Goal: Information Seeking & Learning: Check status

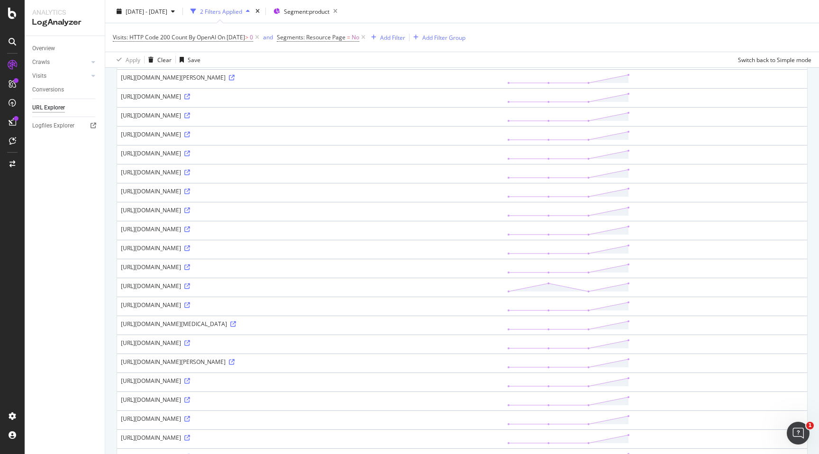
scroll to position [331, 0]
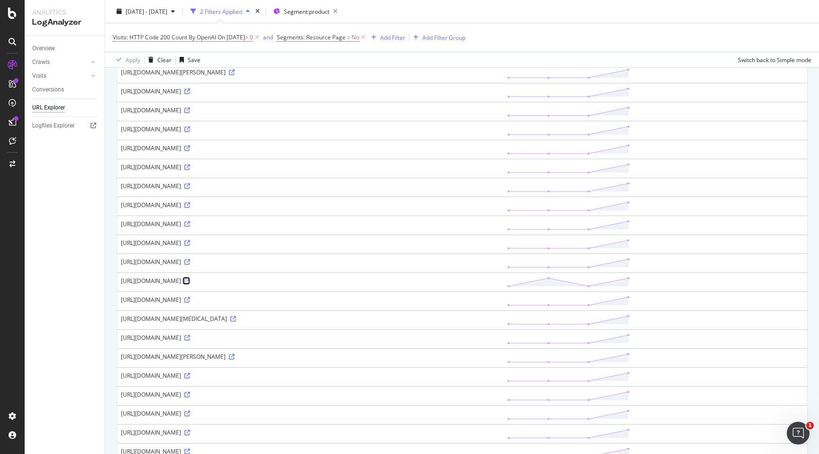
click at [190, 280] on icon at bounding box center [187, 281] width 6 height 6
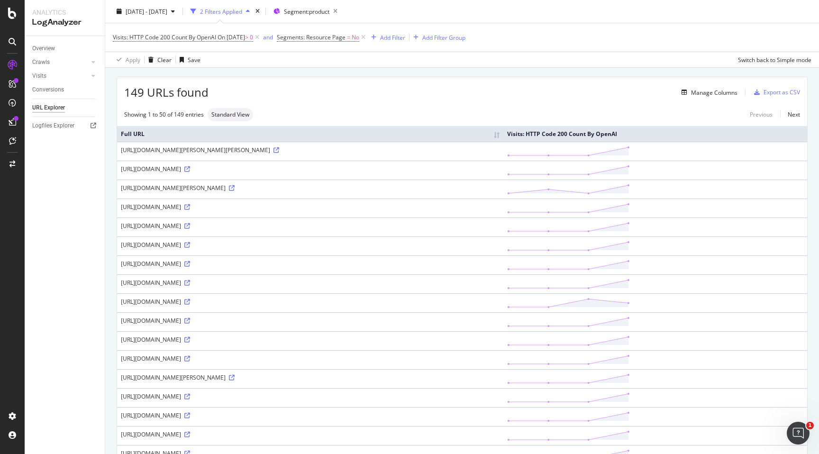
scroll to position [8, 0]
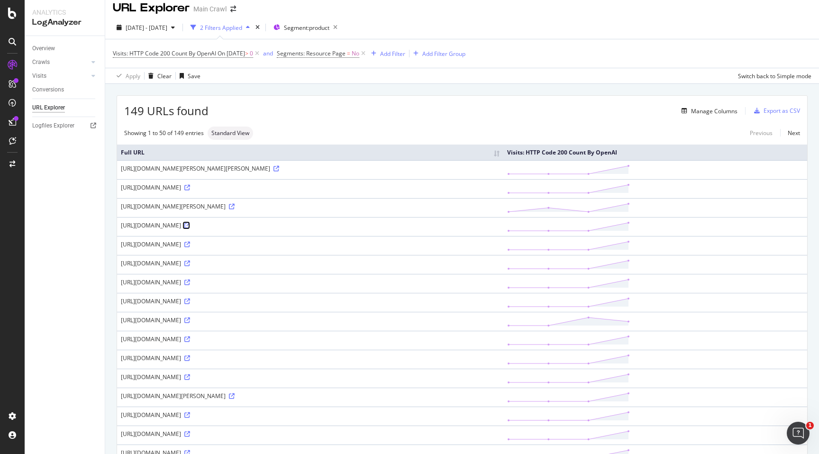
click at [190, 224] on icon at bounding box center [187, 226] width 6 height 6
click at [724, 116] on div "Manage Columns" at bounding box center [708, 111] width 60 height 10
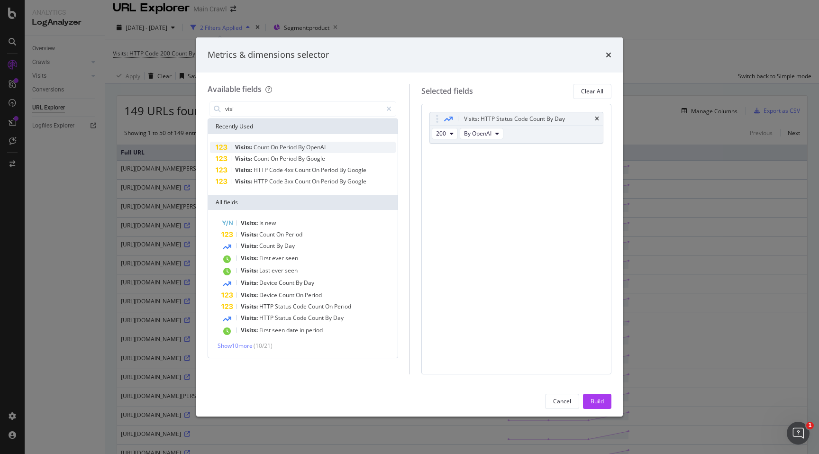
click at [263, 147] on span "Count" at bounding box center [262, 147] width 17 height 8
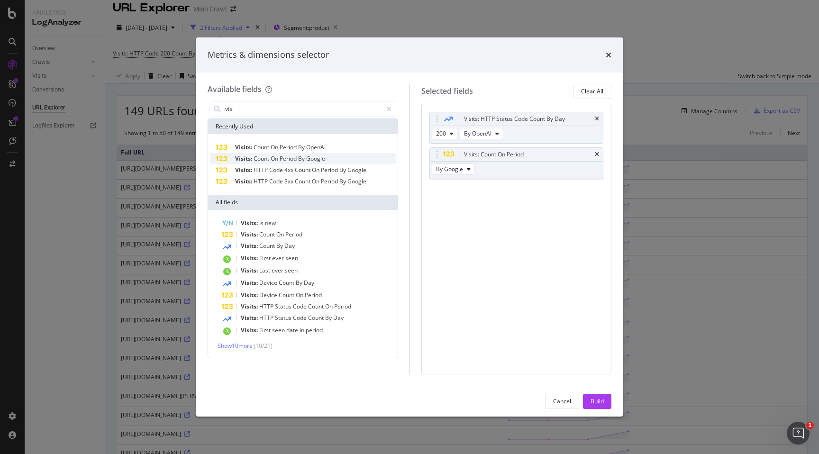
click at [263, 156] on span "Count" at bounding box center [262, 158] width 17 height 8
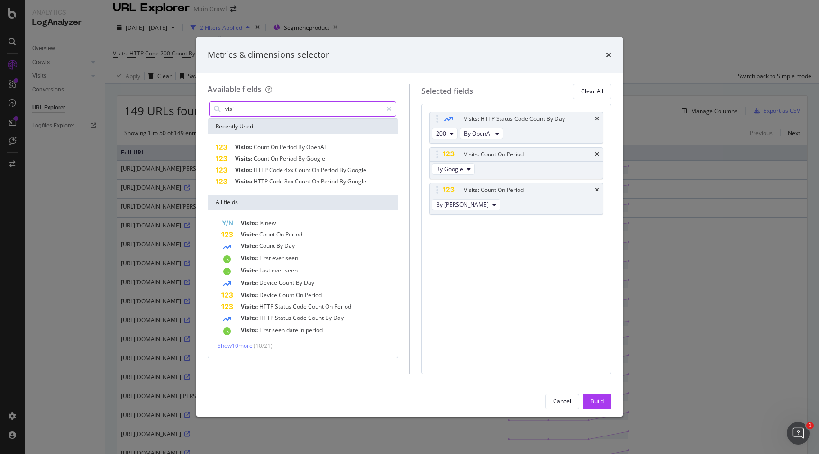
click at [292, 105] on input "visi" at bounding box center [303, 109] width 158 height 14
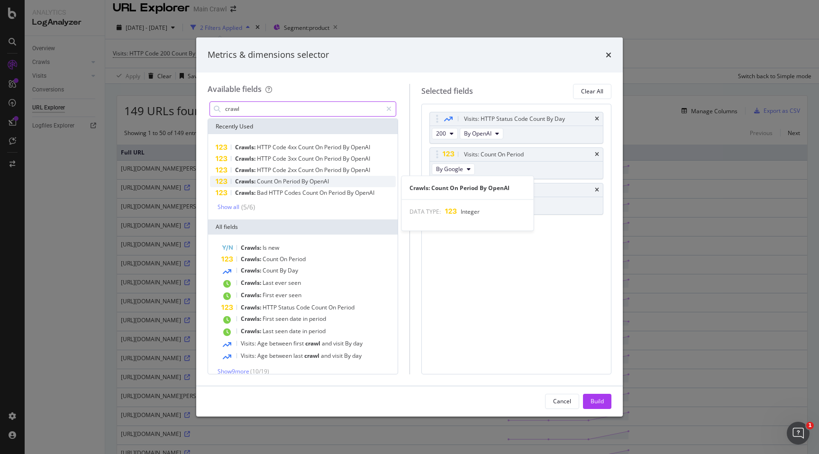
type input "crawl"
click at [240, 183] on span "Crawls:" at bounding box center [246, 181] width 22 height 8
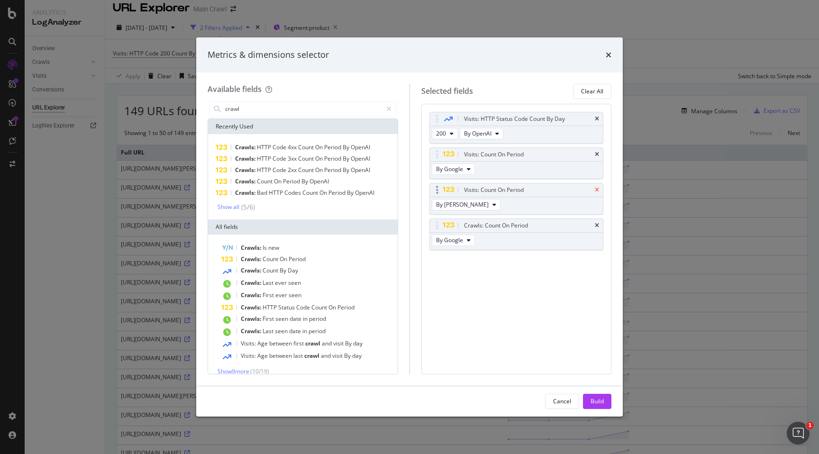
click at [595, 191] on icon "times" at bounding box center [597, 190] width 4 height 6
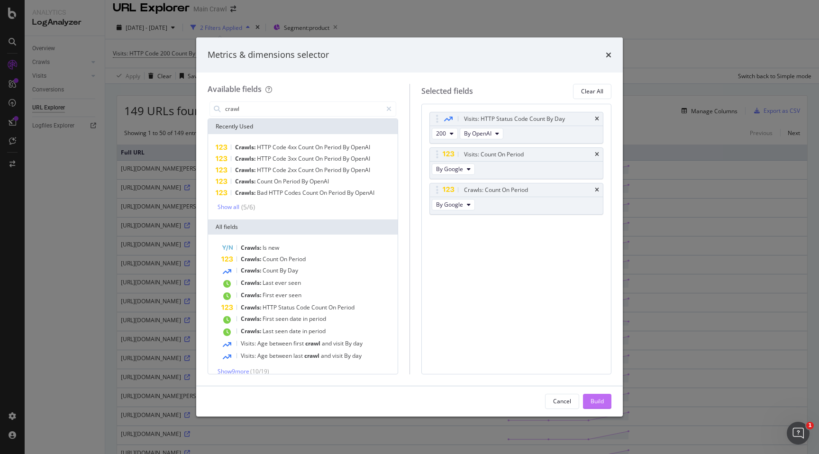
click at [597, 400] on div "Build" at bounding box center [596, 401] width 13 height 8
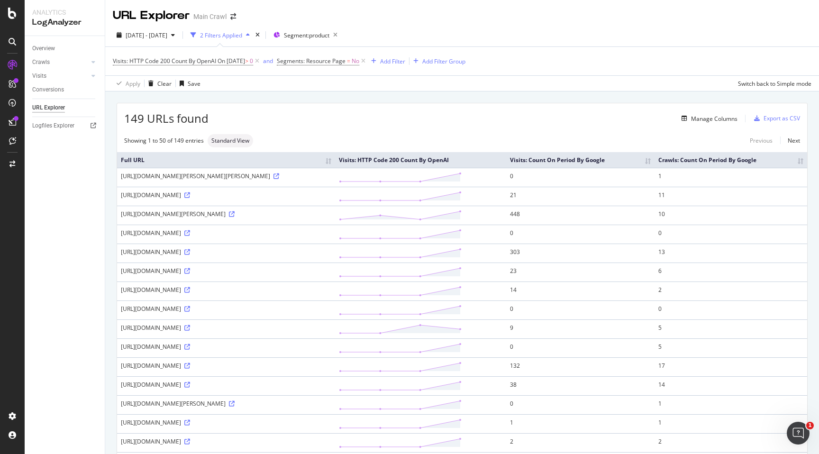
click at [654, 199] on td "21" at bounding box center [580, 196] width 148 height 19
click at [190, 197] on icon at bounding box center [187, 195] width 6 height 6
click at [723, 121] on div "Manage Columns" at bounding box center [714, 119] width 46 height 8
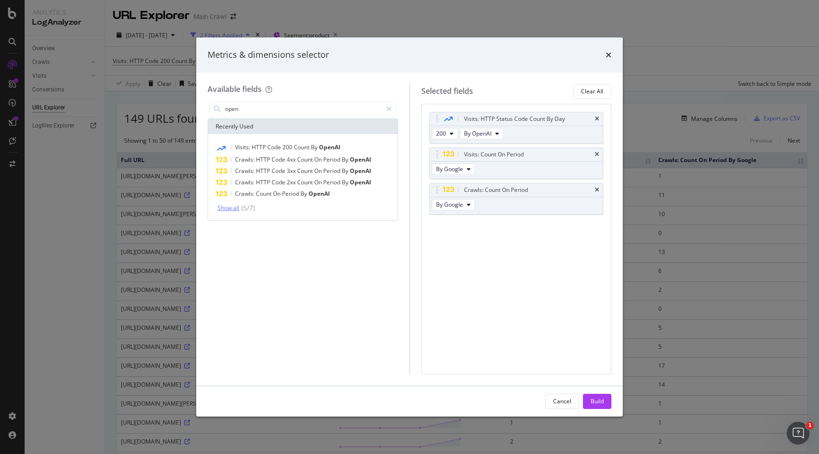
type input "open"
click at [231, 210] on div "Show all" at bounding box center [229, 208] width 22 height 7
click at [258, 217] on span "Count" at bounding box center [260, 216] width 17 height 8
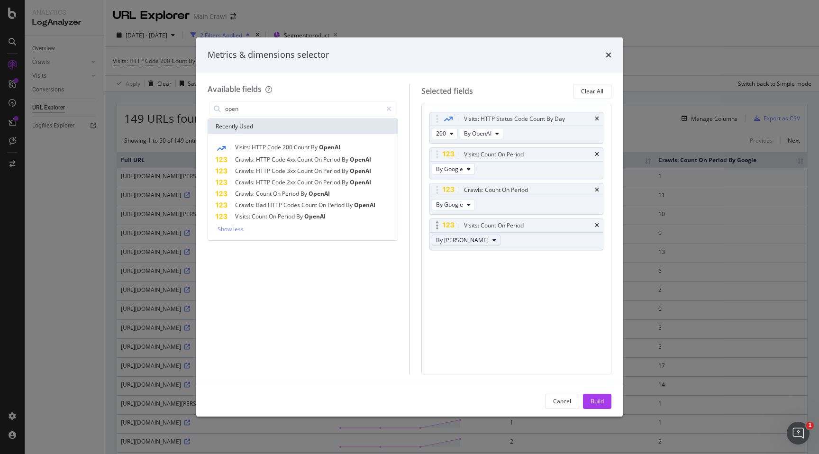
click at [455, 238] on span "By [PERSON_NAME]" at bounding box center [462, 240] width 53 height 8
click at [449, 291] on span "By OpenAI" at bounding box center [466, 292] width 53 height 9
click at [322, 217] on span "OpenAI" at bounding box center [314, 216] width 21 height 8
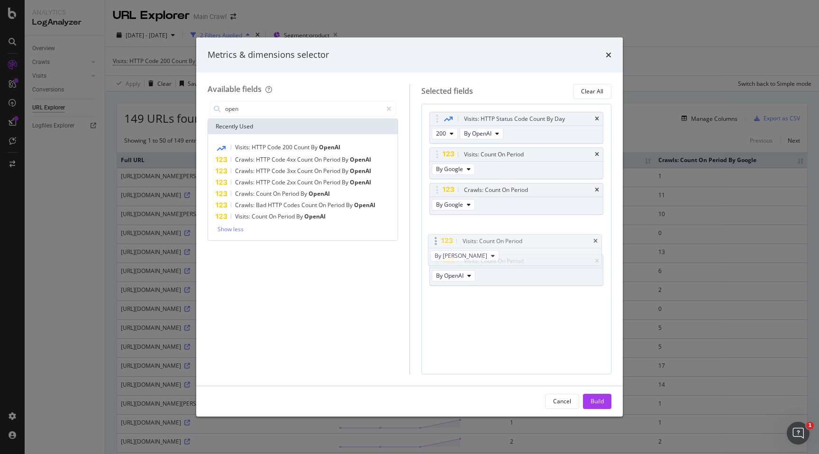
drag, startPoint x: 433, startPoint y: 261, endPoint x: 432, endPoint y: 241, distance: 20.0
click at [432, 241] on body "Analytics LogAnalyzer Overview Crawls Daily Distribution Segments Distribution …" at bounding box center [409, 227] width 819 height 454
click at [596, 401] on div "Build" at bounding box center [596, 401] width 13 height 8
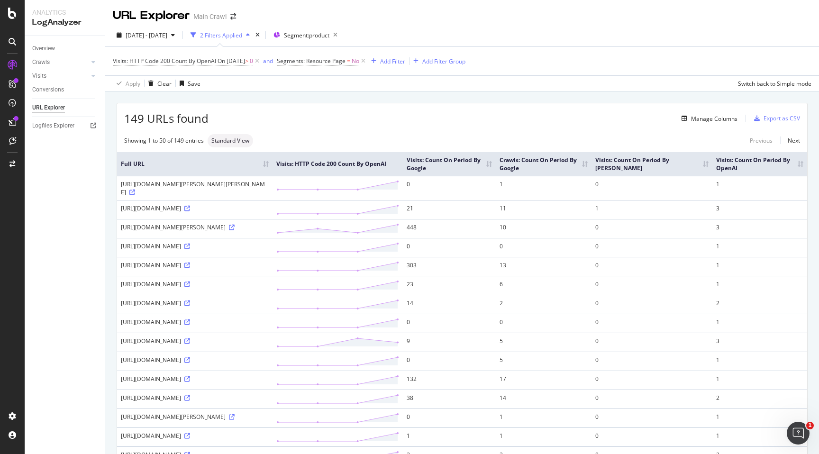
click at [496, 200] on td "21" at bounding box center [449, 209] width 93 height 19
drag, startPoint x: 281, startPoint y: 206, endPoint x: 119, endPoint y: 204, distance: 161.6
click at [119, 204] on td "[URL][DOMAIN_NAME]" at bounding box center [194, 209] width 155 height 19
copy div "[URL][DOMAIN_NAME]"
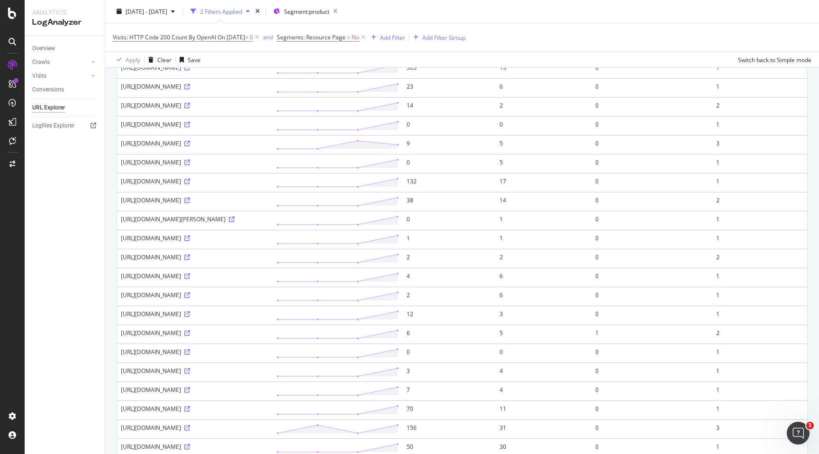
scroll to position [204, 0]
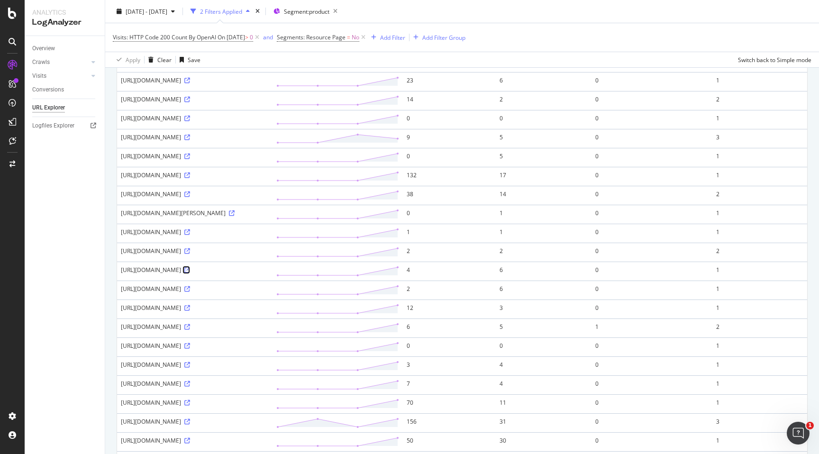
click at [184, 273] on icon at bounding box center [187, 270] width 6 height 6
